Goal: Information Seeking & Learning: Compare options

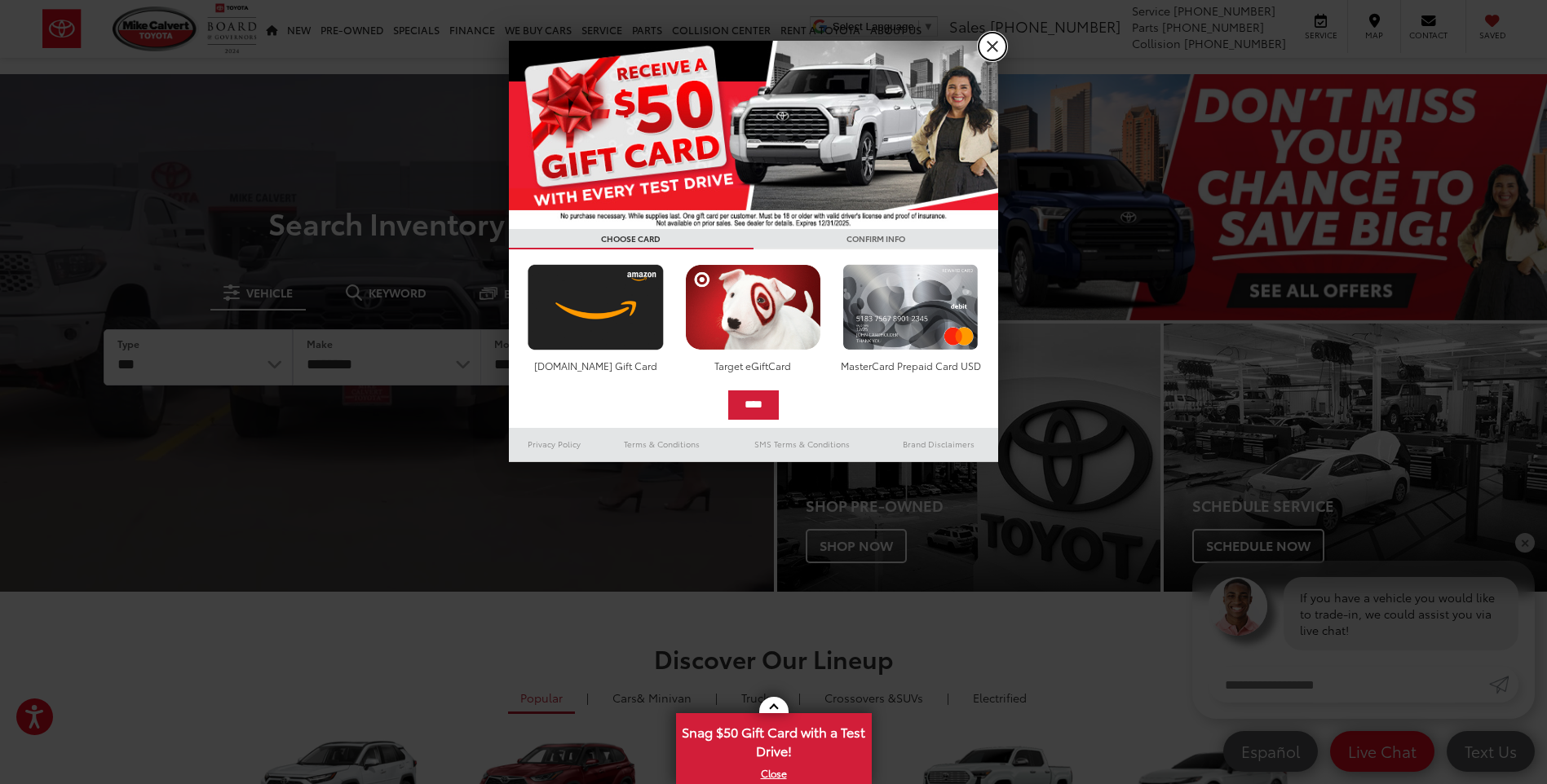
click at [996, 44] on link "X" at bounding box center [992, 46] width 28 height 28
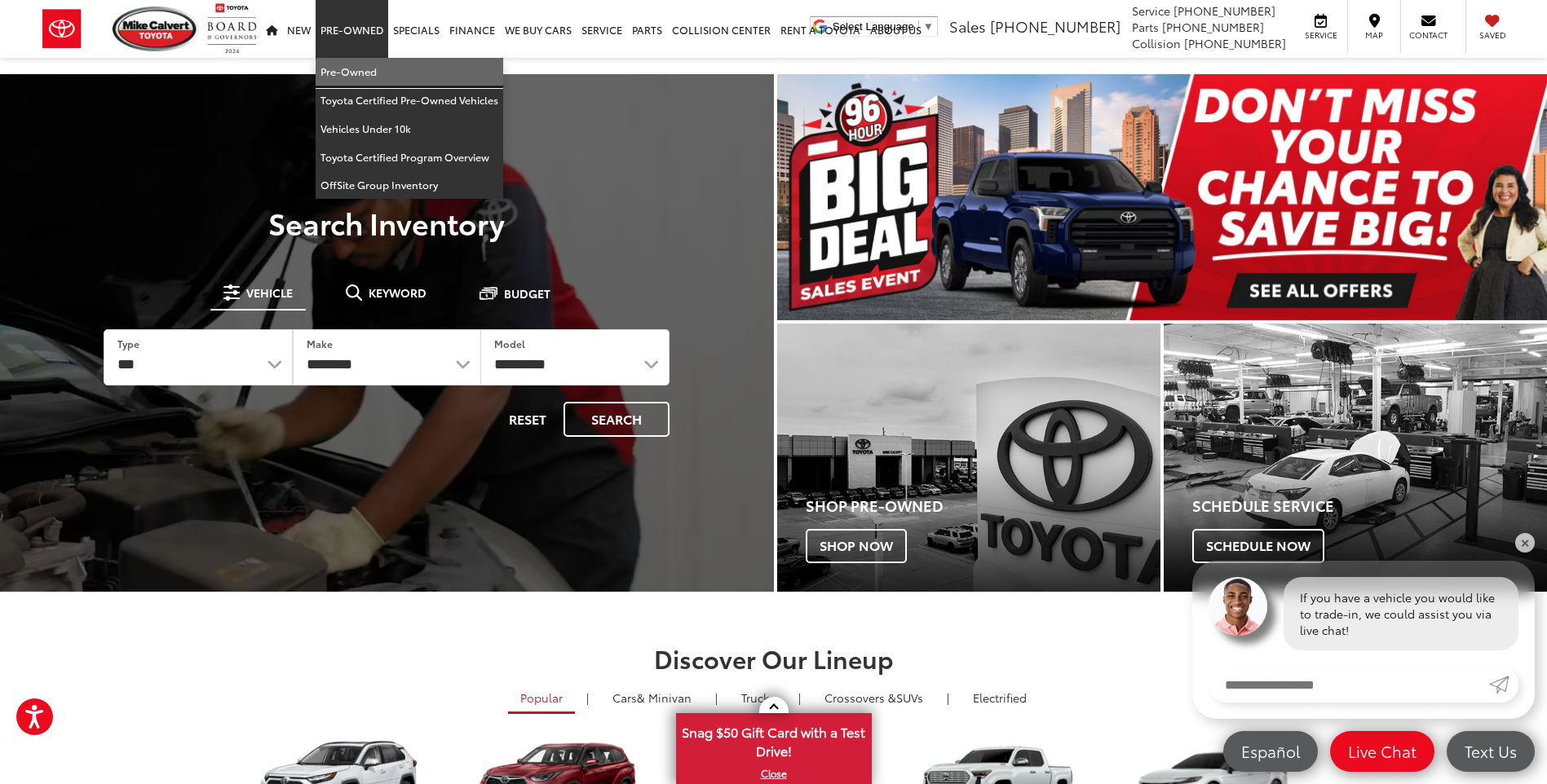
click at [349, 60] on link "Pre-Owned" at bounding box center [409, 72] width 188 height 29
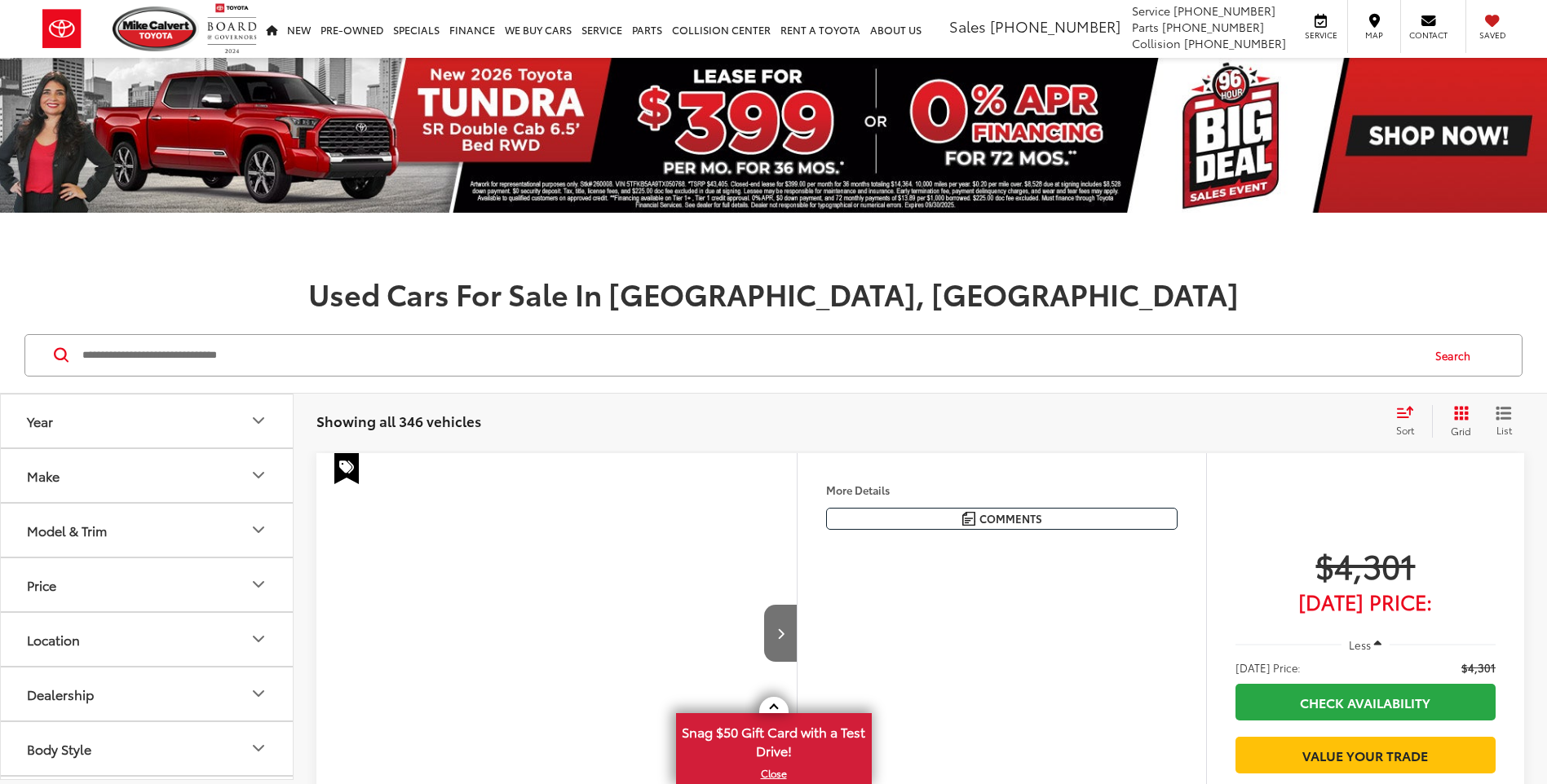
click at [206, 532] on button "Model & Trim" at bounding box center [147, 530] width 294 height 53
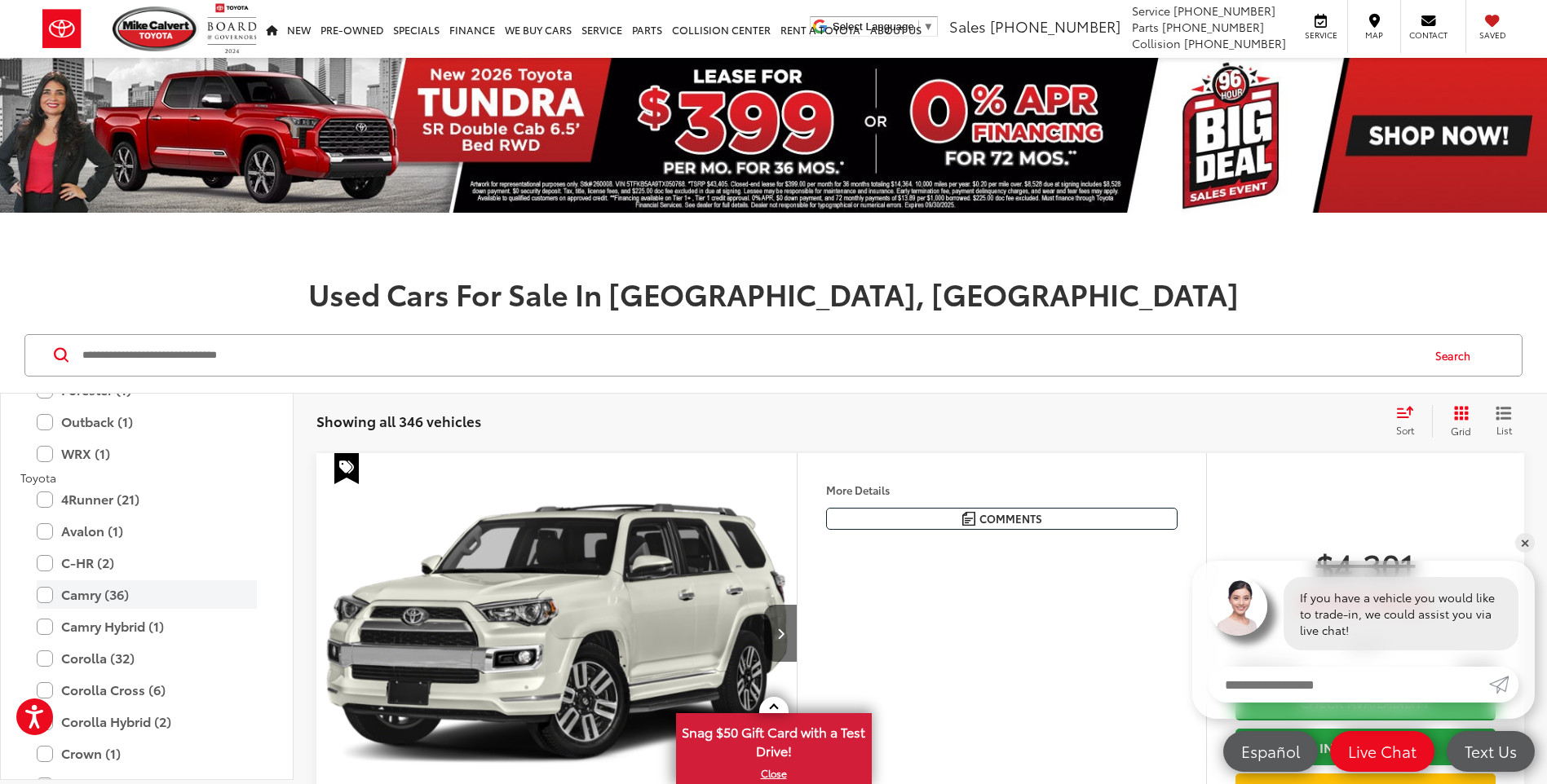
scroll to position [2853, 0]
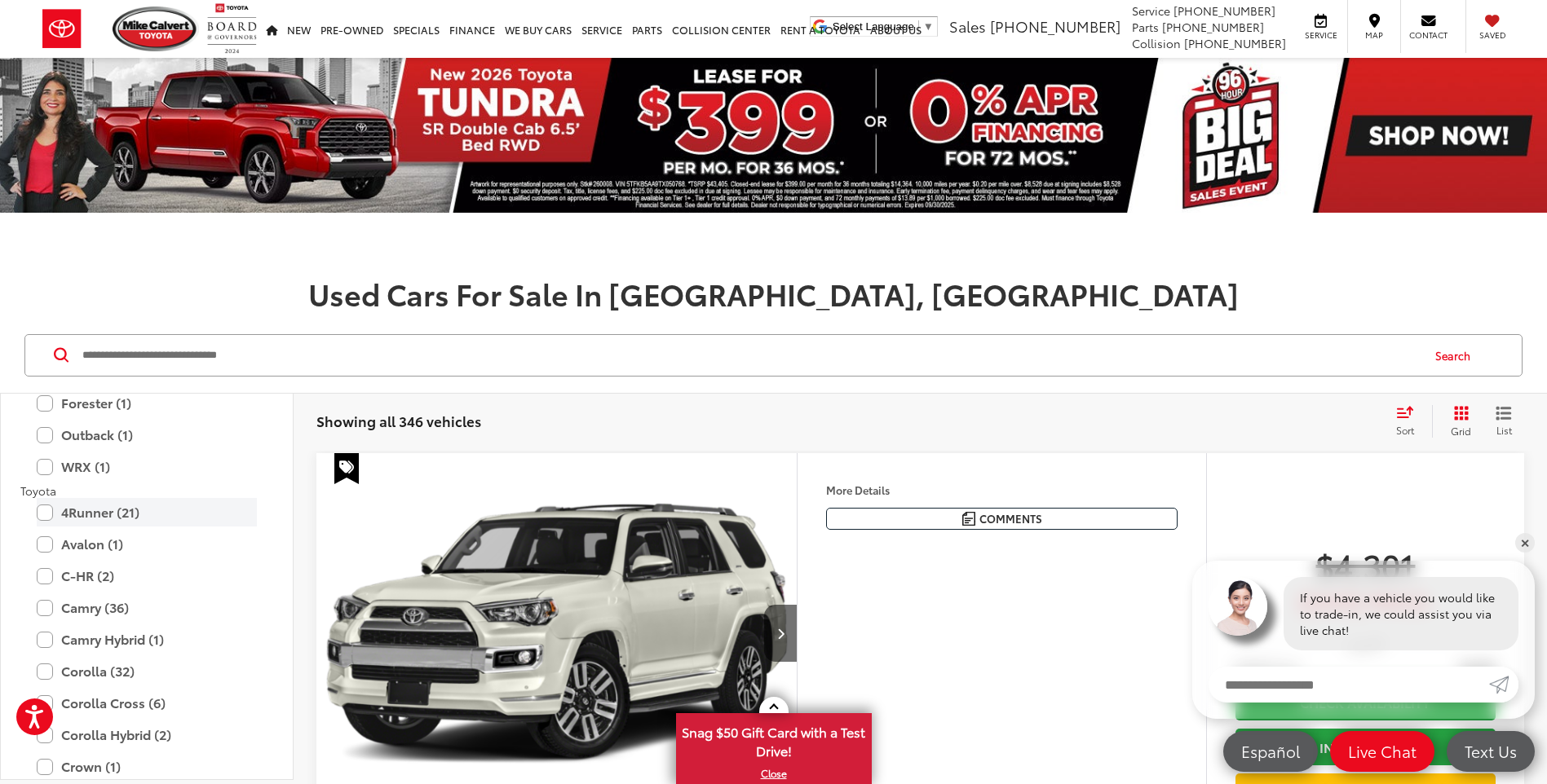
click at [137, 507] on label "4Runner (21)" at bounding box center [146, 513] width 220 height 29
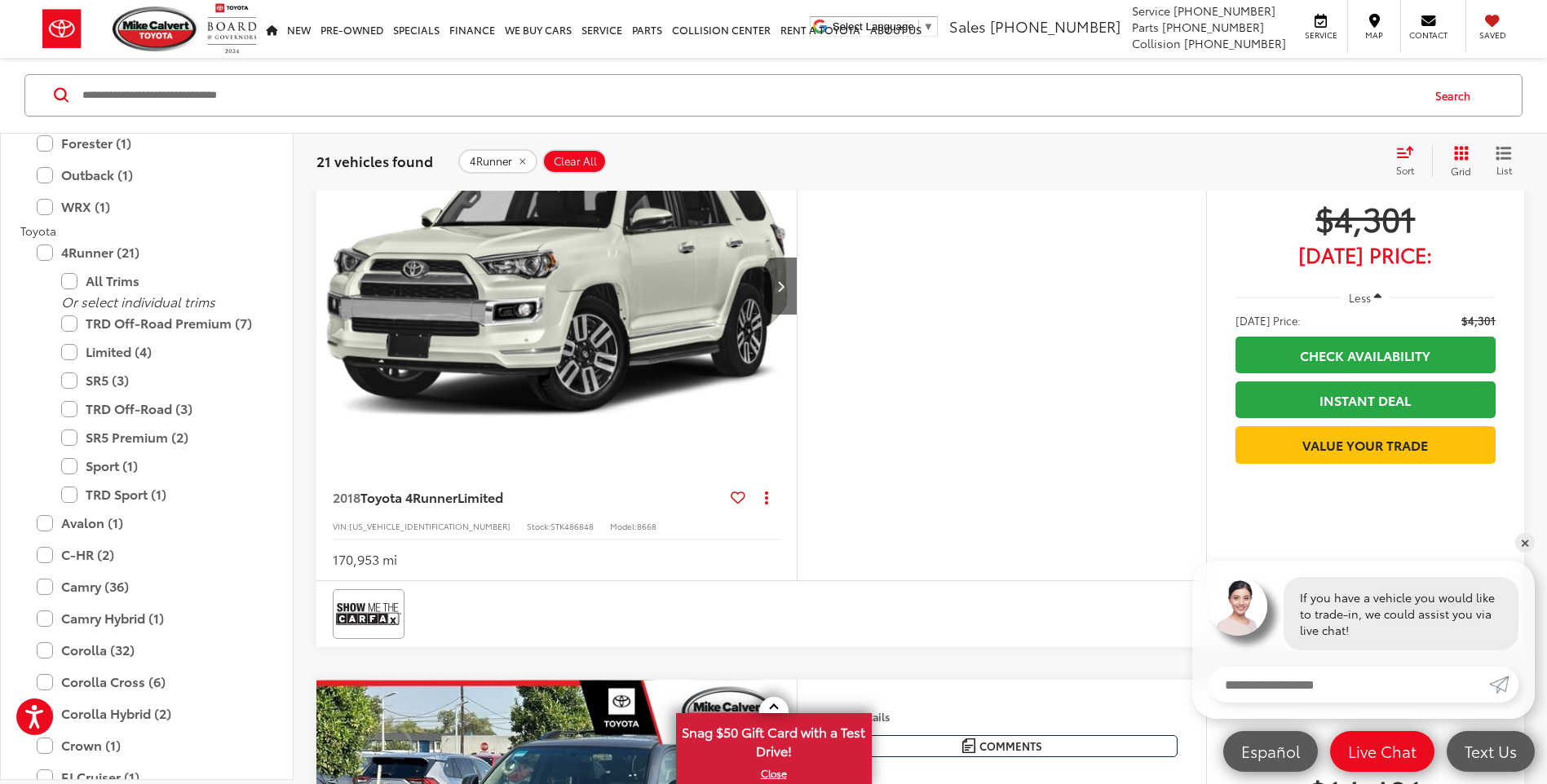
scroll to position [326, 0]
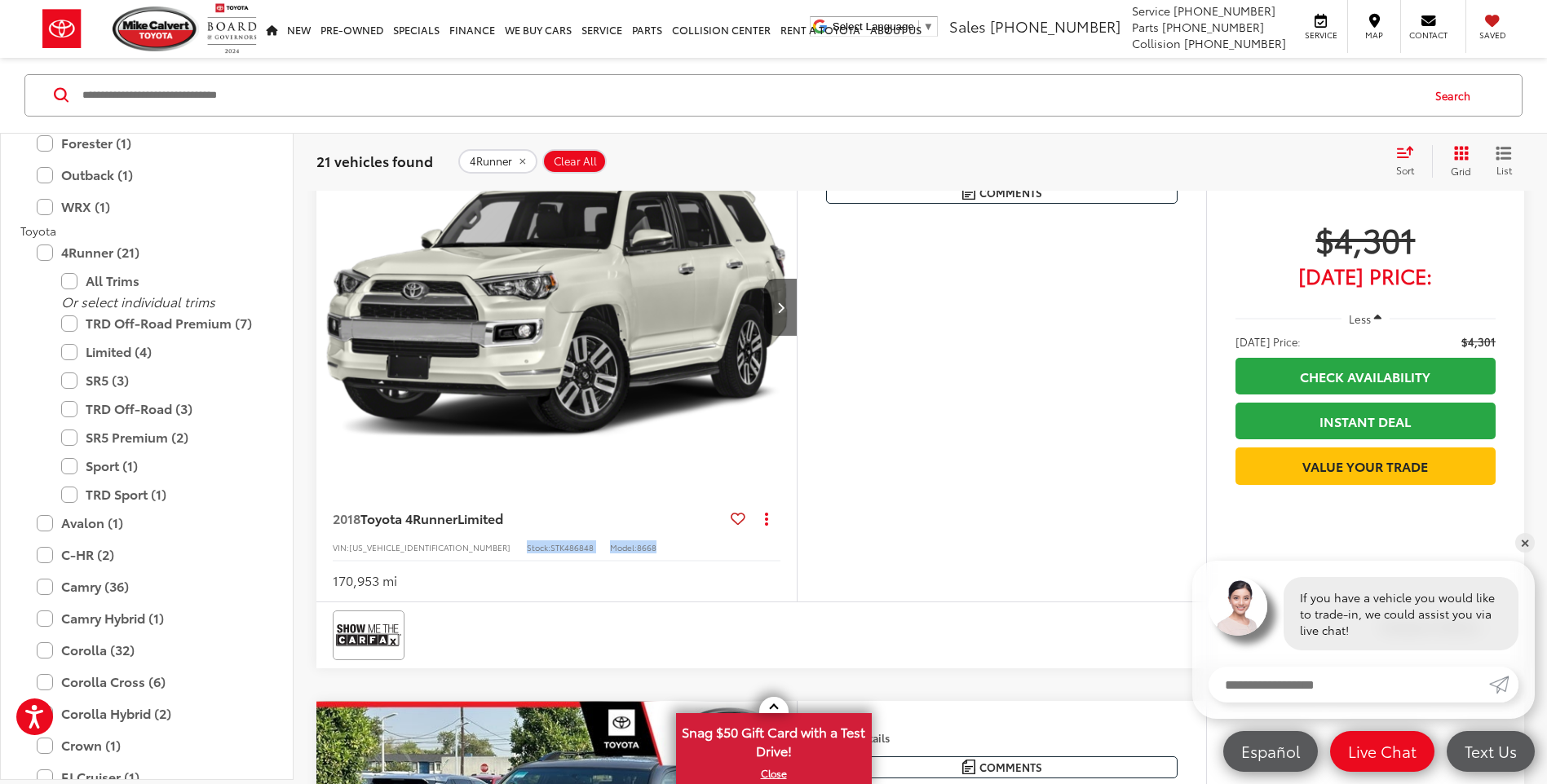
drag, startPoint x: 587, startPoint y: 548, endPoint x: 439, endPoint y: 547, distance: 148.0
click at [439, 547] on div "VIN: [US_VEHICLE_IDENTIFICATION_NUMBER] Stock: STK486848 Model: 8668" at bounding box center [556, 546] width 447 height 12
drag, startPoint x: 439, startPoint y: 547, endPoint x: 481, endPoint y: 603, distance: 70.0
click at [481, 603] on div at bounding box center [761, 636] width 890 height 66
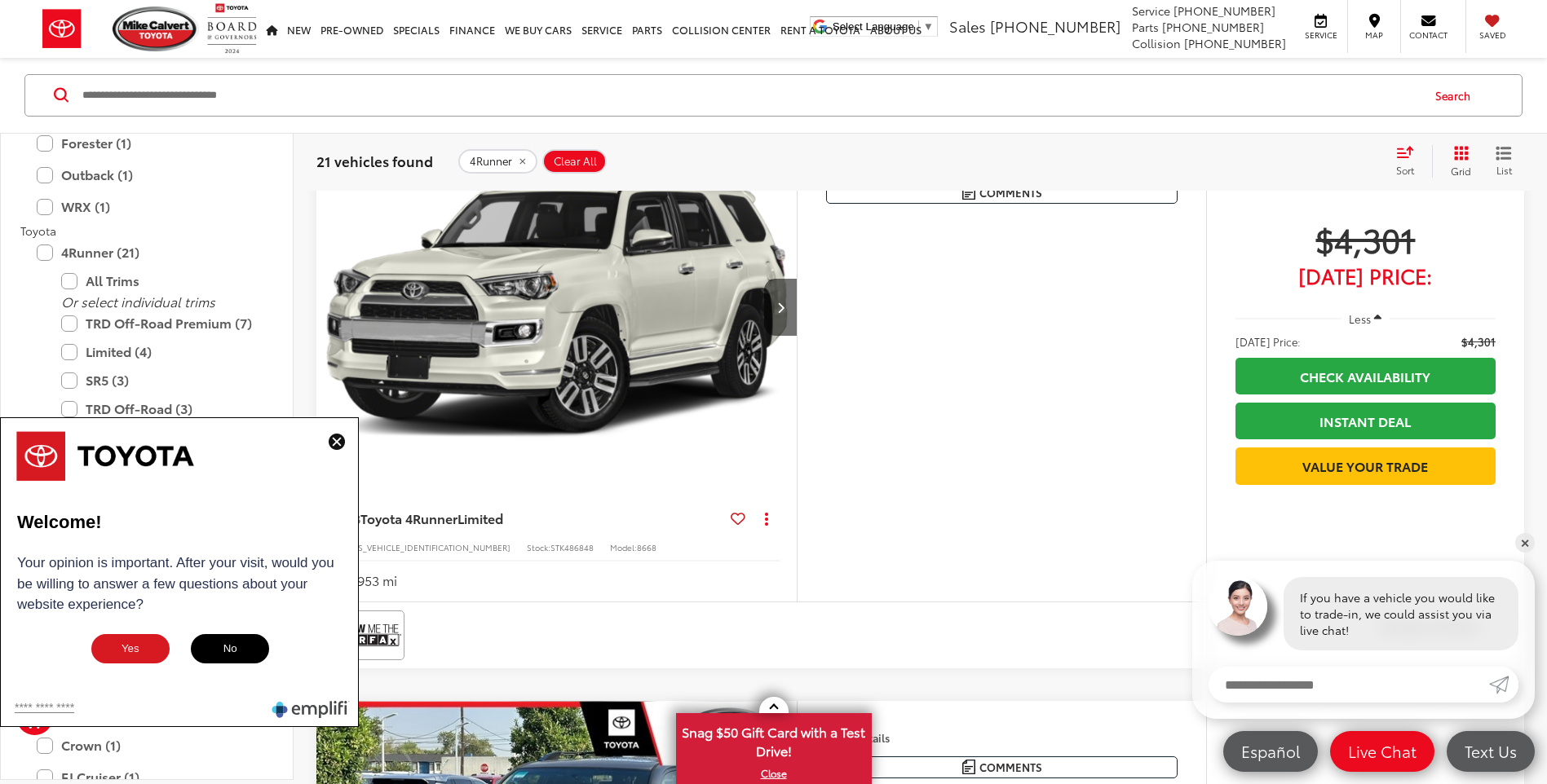
click at [340, 446] on img at bounding box center [337, 442] width 16 height 16
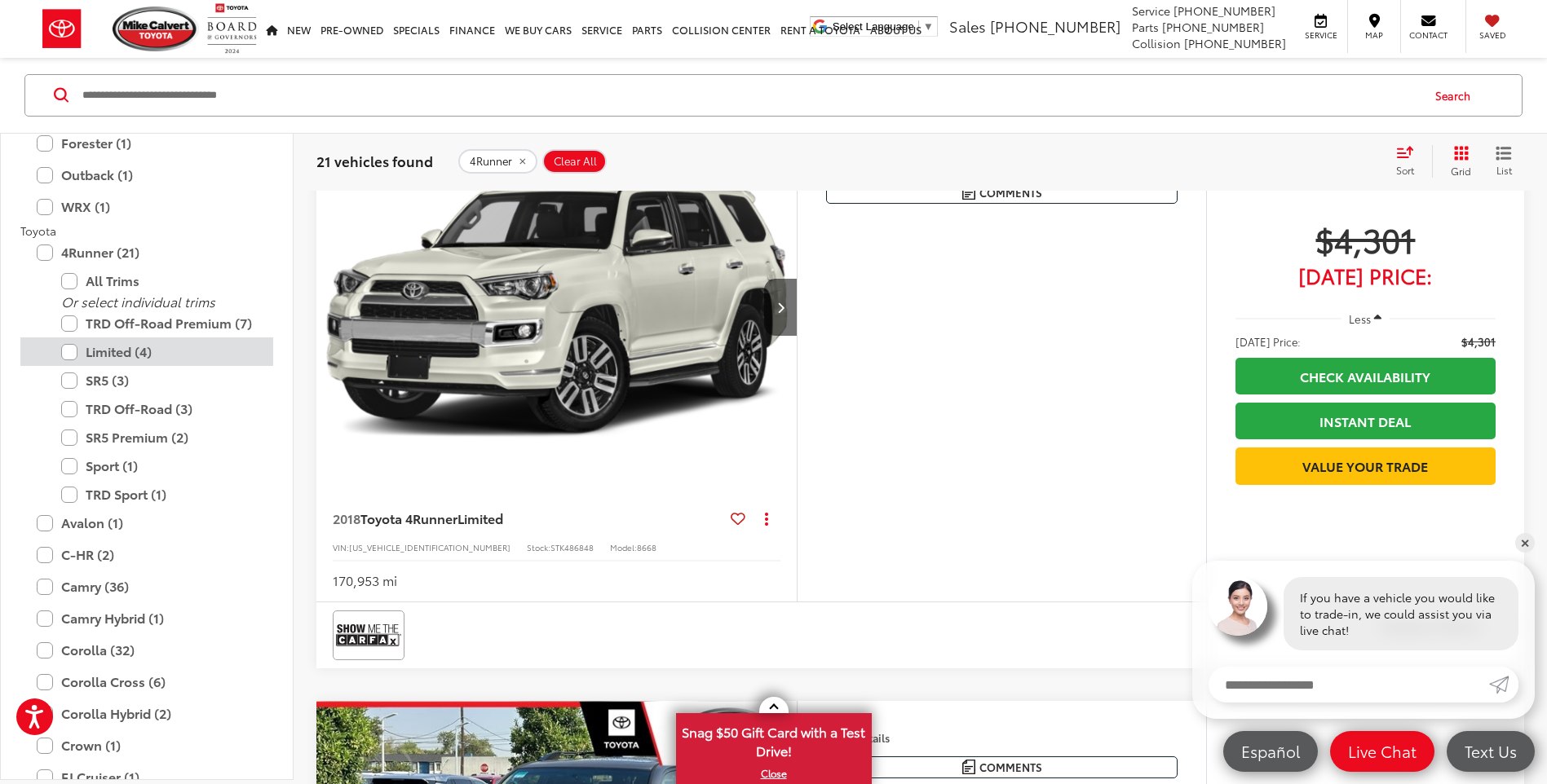
click at [132, 361] on label "Limited (4)" at bounding box center [158, 352] width 196 height 29
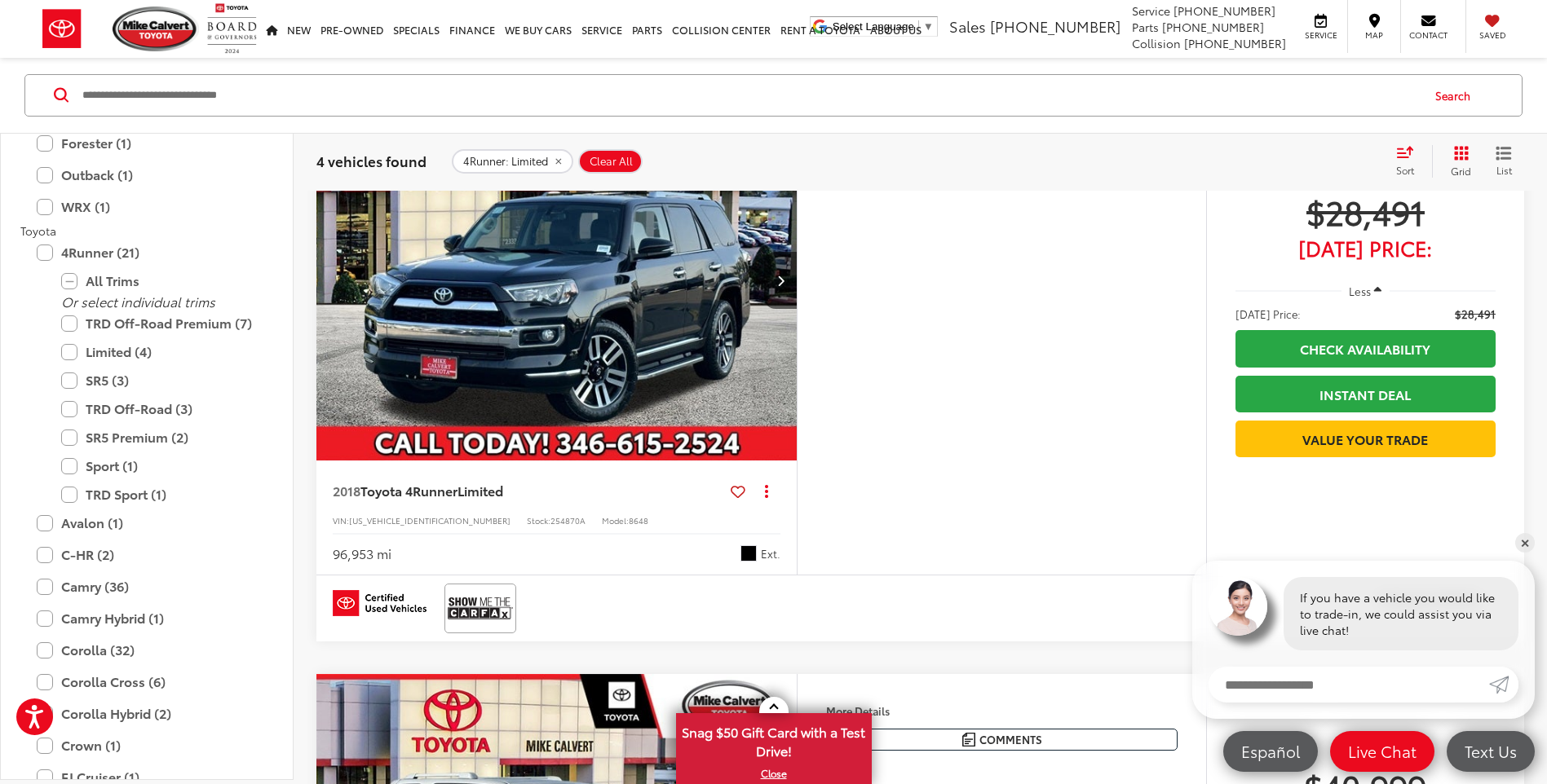
scroll to position [913, 0]
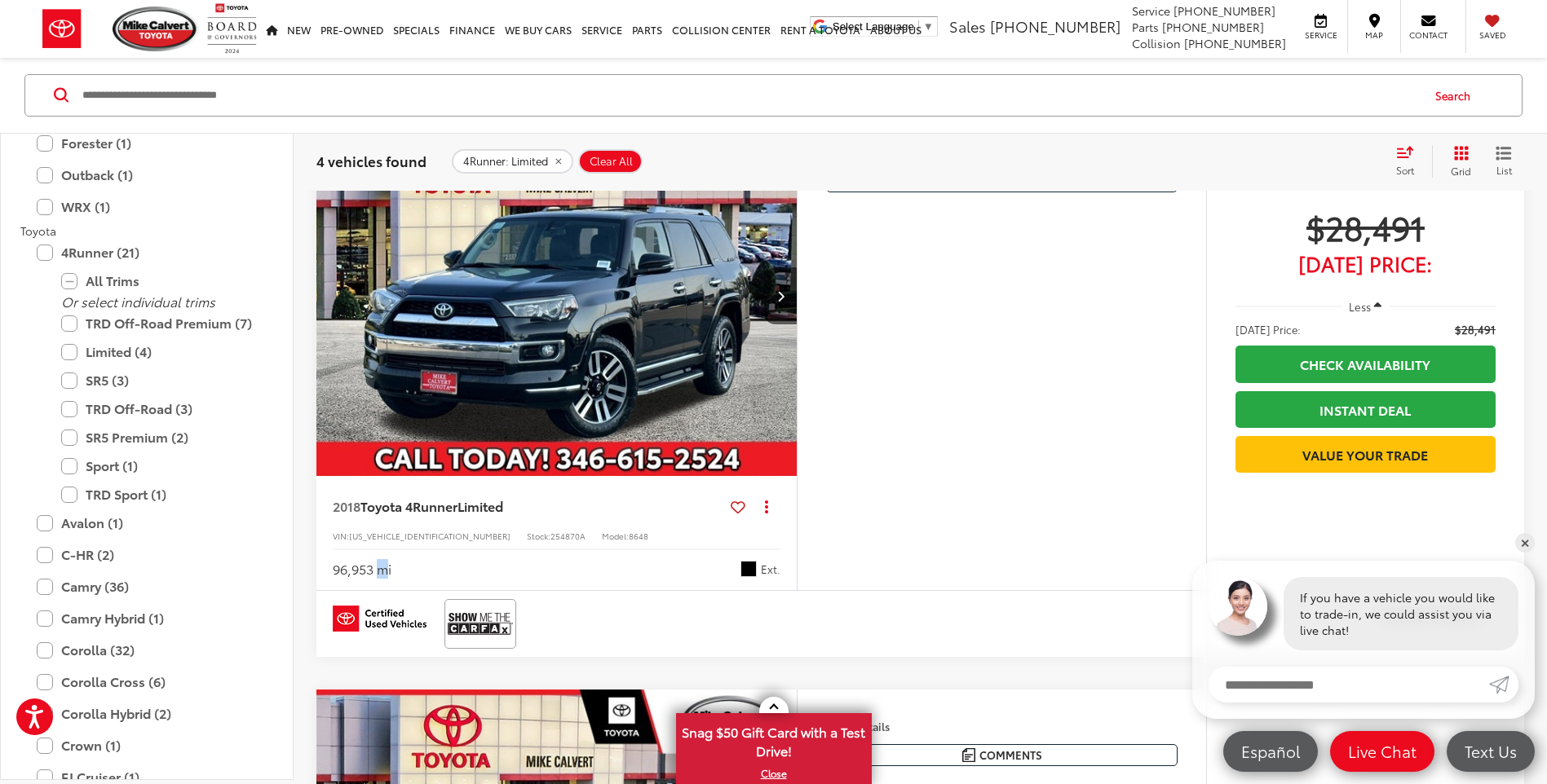
drag, startPoint x: 389, startPoint y: 572, endPoint x: 380, endPoint y: 573, distance: 9.1
click at [380, 573] on div "96,953 mi" at bounding box center [362, 569] width 59 height 19
drag, startPoint x: 380, startPoint y: 573, endPoint x: 531, endPoint y: 547, distance: 153.2
click at [531, 547] on div "2018 Toyota 4Runner Limited Copy Link Share Print View Details VIN: [US_VEHICLE…" at bounding box center [556, 533] width 481 height 114
click at [76, 351] on label "Limited (4)" at bounding box center [158, 352] width 196 height 29
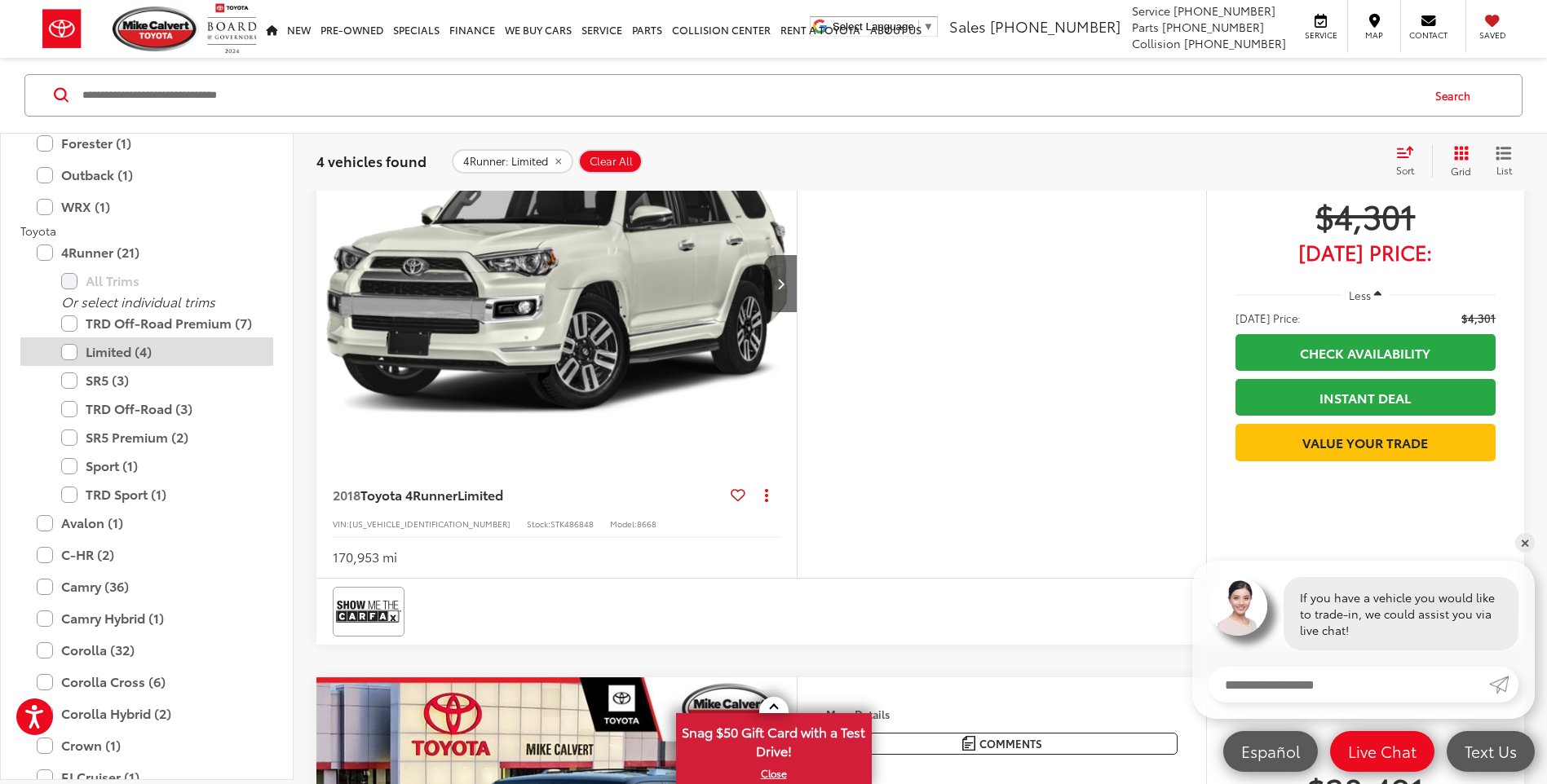
scroll to position [260, 0]
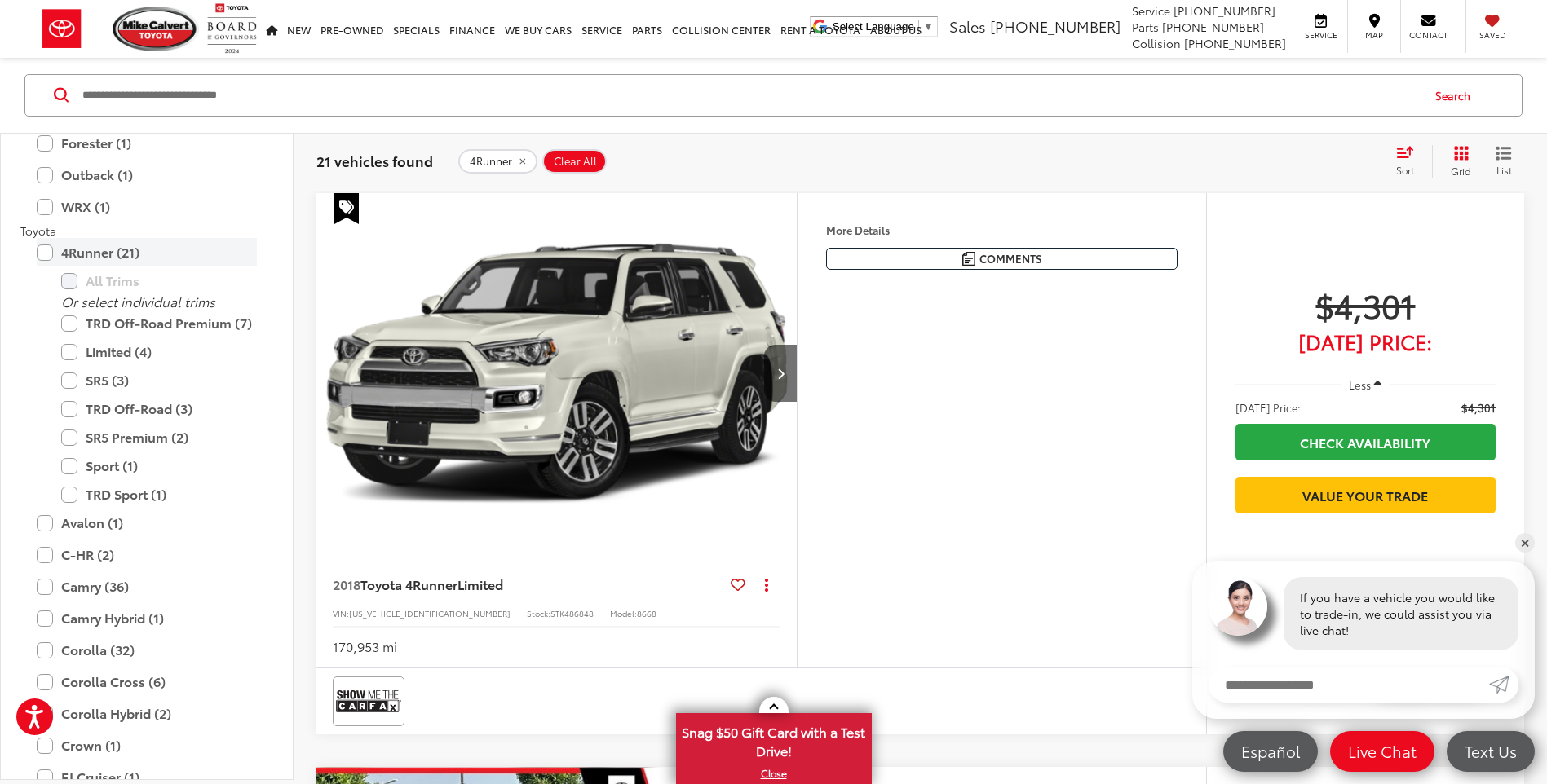
click at [43, 257] on label "4Runner (21)" at bounding box center [146, 253] width 220 height 29
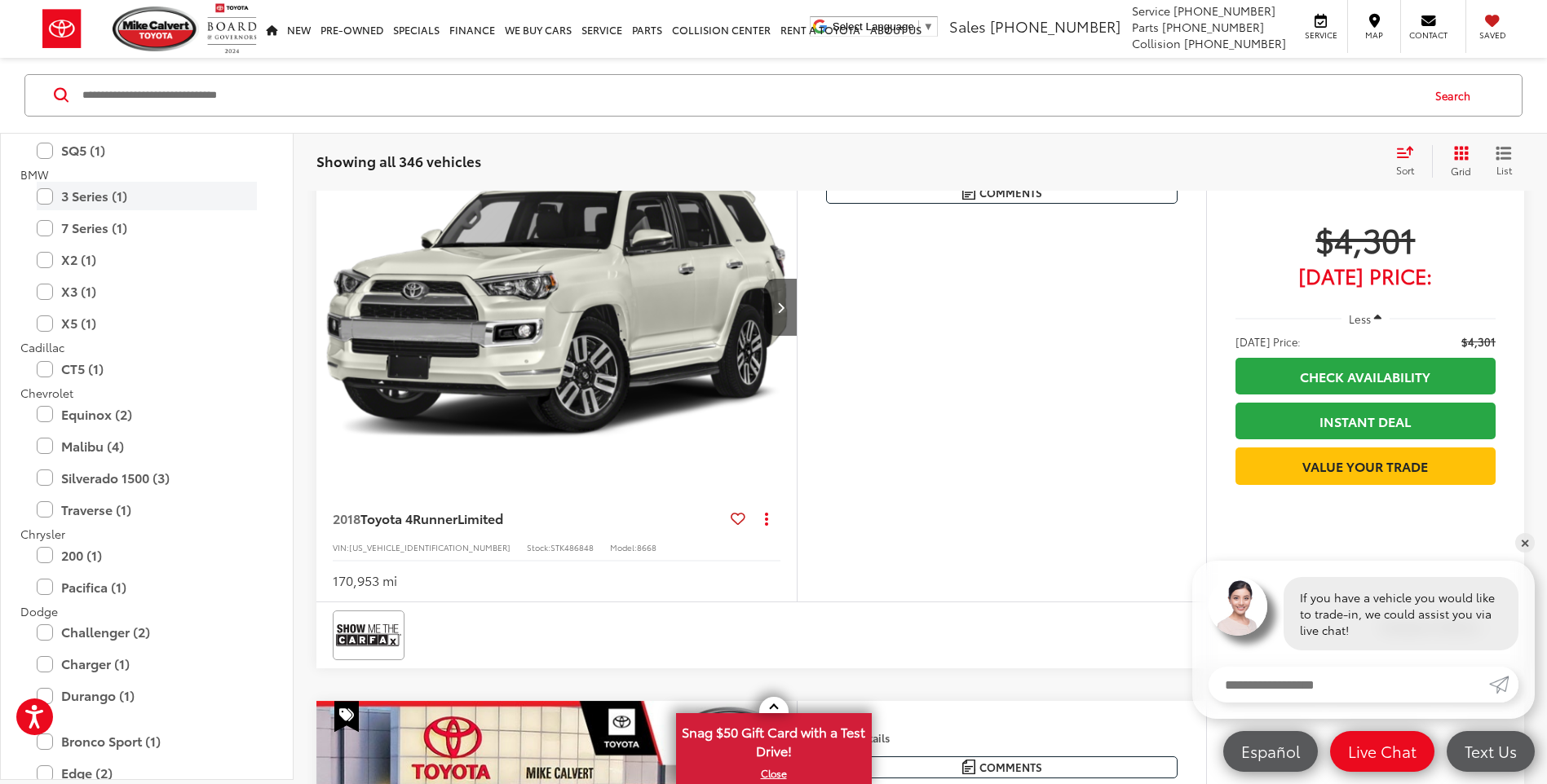
scroll to position [407, 0]
